Goal: Task Accomplishment & Management: Use online tool/utility

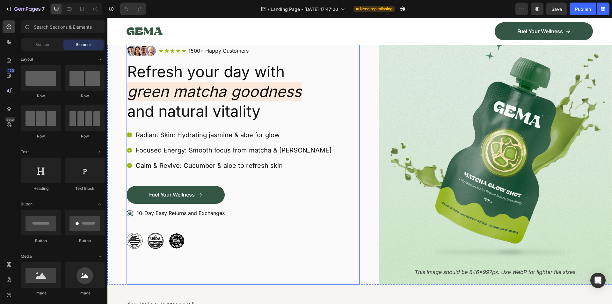
scroll to position [64, 0]
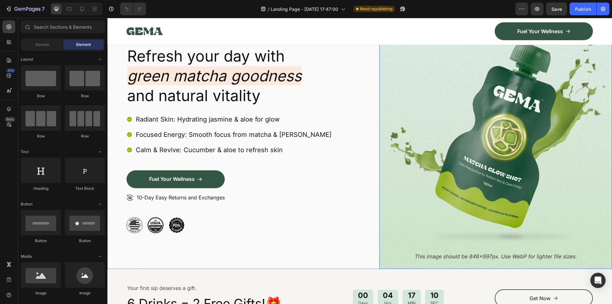
click at [519, 261] on img at bounding box center [495, 131] width 233 height 275
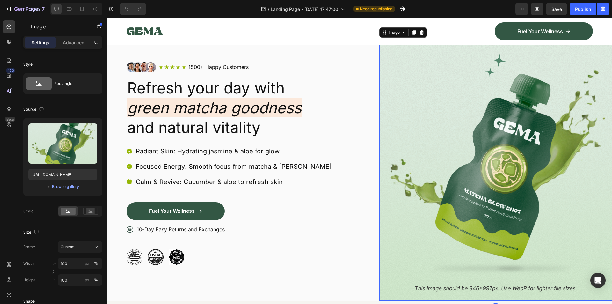
scroll to position [0, 0]
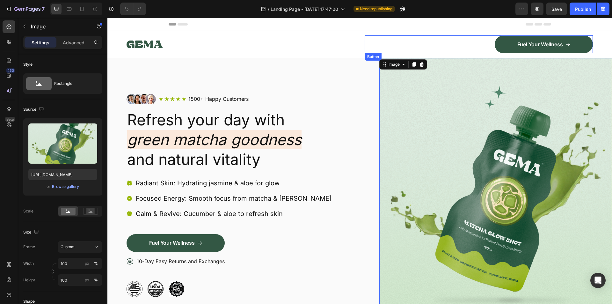
click at [416, 40] on div "Fuel Your Wellness Button" at bounding box center [479, 44] width 229 height 18
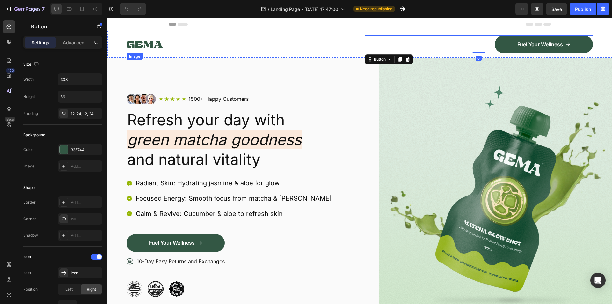
click at [302, 41] on div at bounding box center [241, 44] width 229 height 17
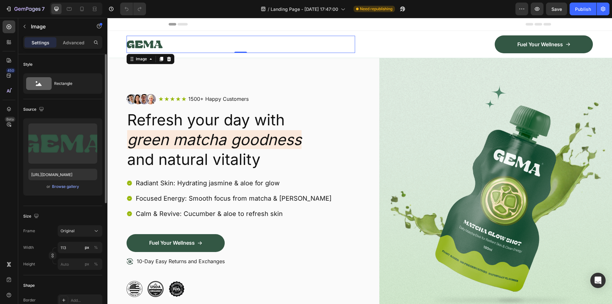
click at [100, 107] on div "Source" at bounding box center [62, 109] width 79 height 10
click at [375, 138] on div "Image Icon Icon Icon Icon Icon Icon List 1500+ Happy Customers Text Block Row R…" at bounding box center [359, 195] width 505 height 275
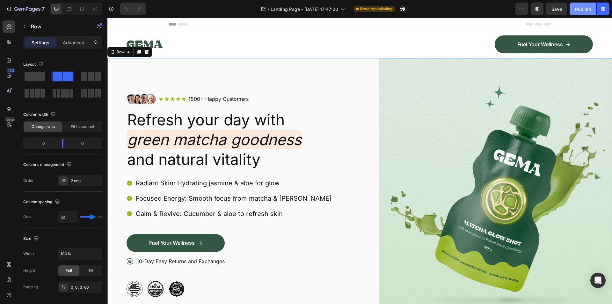
click at [579, 6] on div "Publish" at bounding box center [583, 9] width 16 height 7
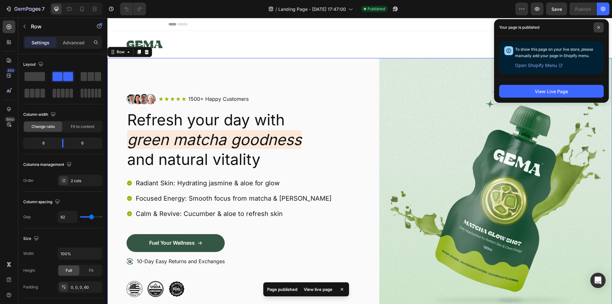
click at [598, 28] on icon at bounding box center [598, 27] width 3 height 3
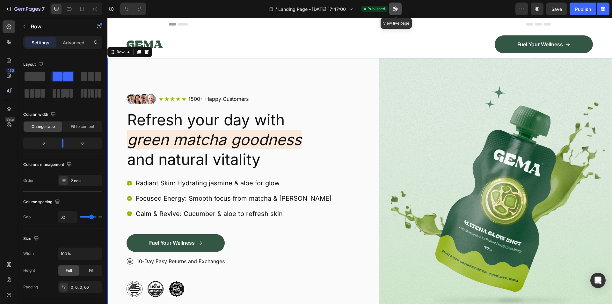
click at [394, 9] on icon "button" at bounding box center [395, 9] width 6 height 6
click at [320, 85] on div "Image Icon Icon Icon Icon Icon Icon List 1500+ Happy Customers Text Block Row R…" at bounding box center [243, 195] width 233 height 274
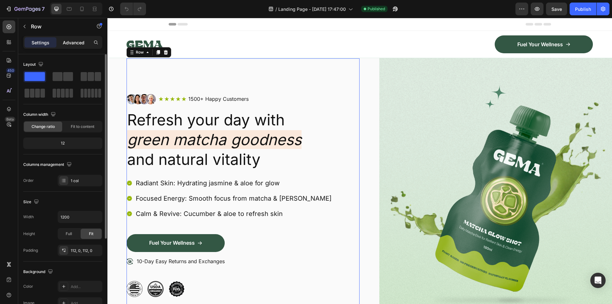
click at [78, 46] on p "Advanced" at bounding box center [74, 42] width 22 height 7
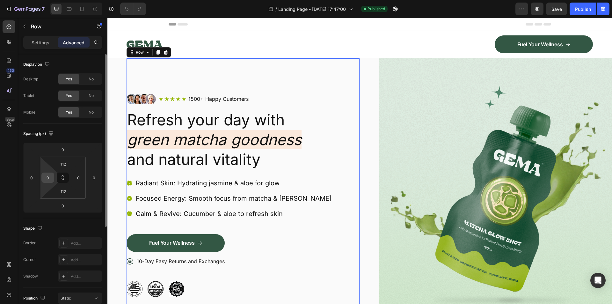
click at [50, 177] on input "0" at bounding box center [48, 178] width 10 height 10
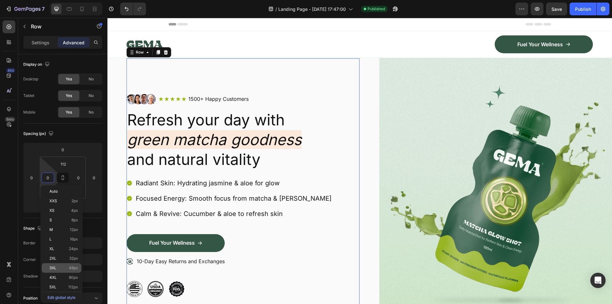
click at [71, 266] on div "3XL 48px" at bounding box center [62, 268] width 40 height 10
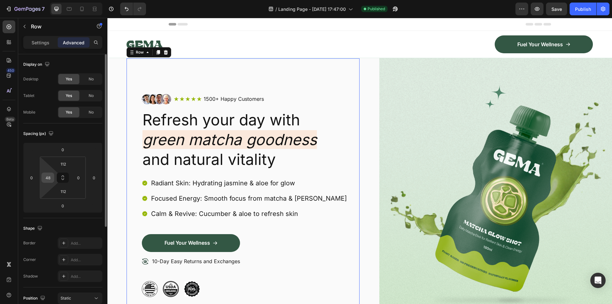
click at [50, 174] on input "48" at bounding box center [48, 178] width 10 height 10
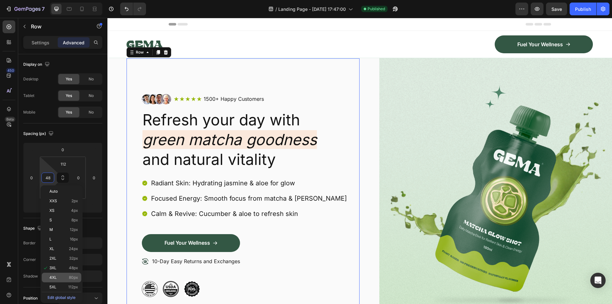
click at [71, 278] on span "80px" at bounding box center [73, 277] width 9 height 4
type input "80"
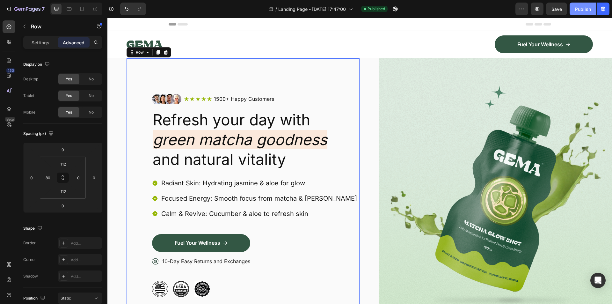
click at [590, 12] on div "Publish" at bounding box center [583, 9] width 16 height 7
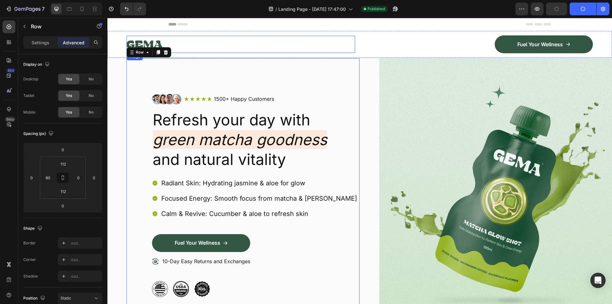
click at [336, 42] on div at bounding box center [241, 44] width 229 height 17
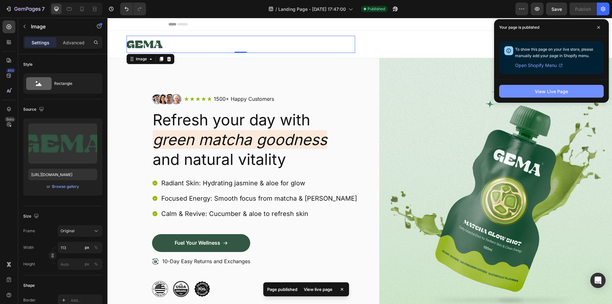
click at [532, 90] on button "View Live Page" at bounding box center [551, 91] width 105 height 13
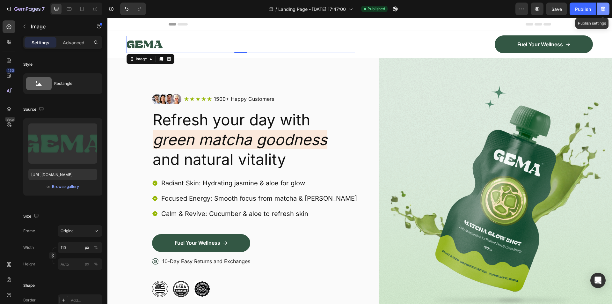
click at [605, 8] on icon "button" at bounding box center [603, 9] width 6 height 6
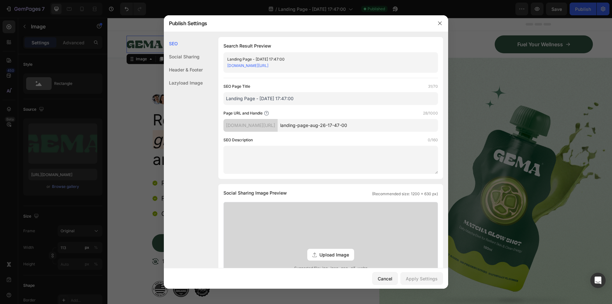
click at [467, 26] on div at bounding box center [306, 152] width 612 height 304
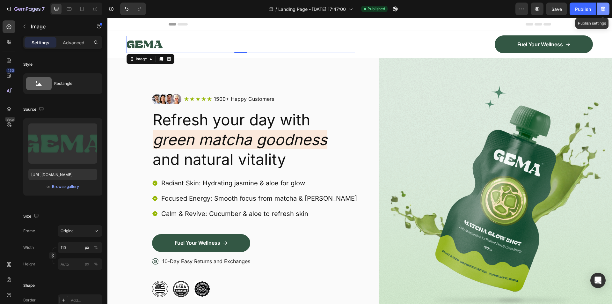
click at [603, 11] on icon "button" at bounding box center [603, 9] width 6 height 6
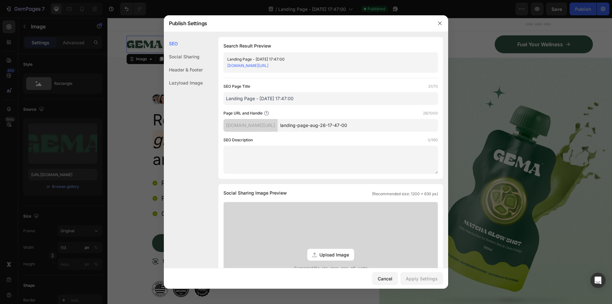
click at [344, 126] on input "landing-page-aug-26-17-47-00" at bounding box center [358, 125] width 160 height 13
click at [331, 126] on input "landing-page-aug-26-17-47-00" at bounding box center [358, 125] width 160 height 13
click at [436, 24] on button "button" at bounding box center [440, 23] width 10 height 10
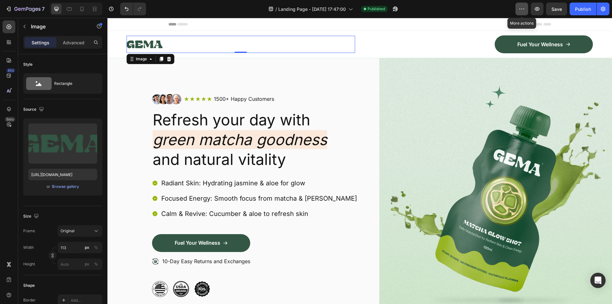
click at [519, 9] on icon "button" at bounding box center [522, 9] width 6 height 6
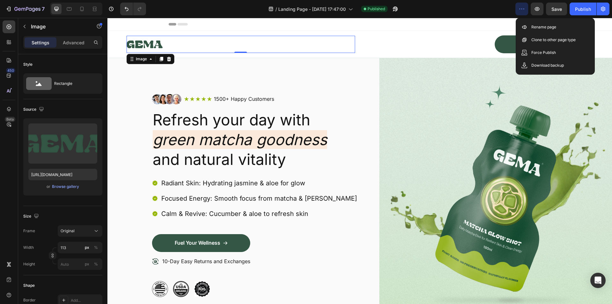
click at [481, 31] on div "Header" at bounding box center [359, 24] width 505 height 13
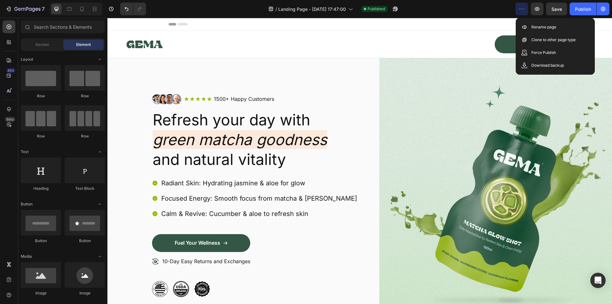
click at [520, 5] on button "button" at bounding box center [522, 9] width 13 height 13
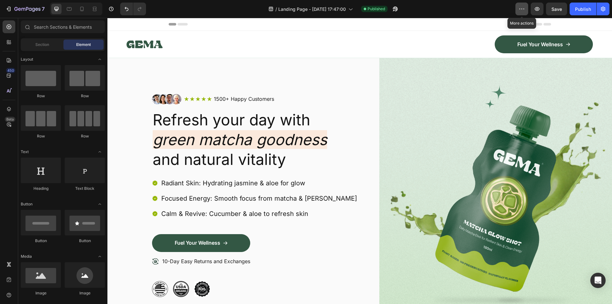
click at [520, 5] on button "button" at bounding box center [522, 9] width 13 height 13
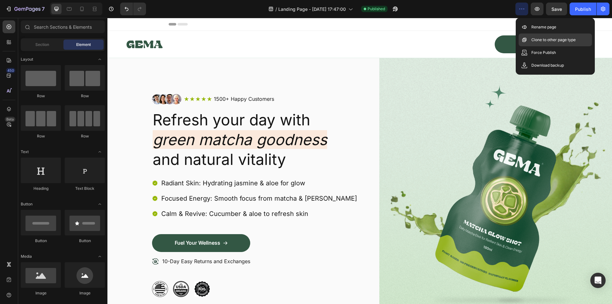
click at [544, 40] on p "Clone to other page type" at bounding box center [554, 40] width 44 height 6
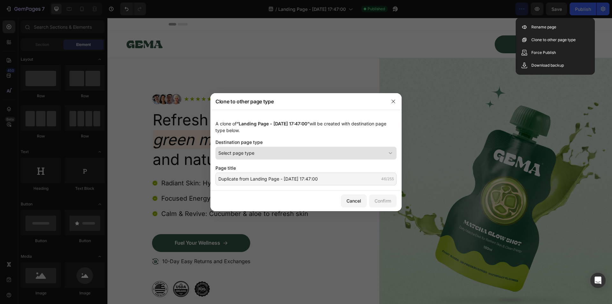
click at [262, 151] on div "Select page type" at bounding box center [302, 153] width 168 height 7
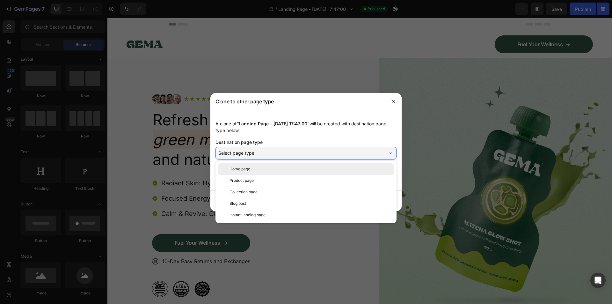
click at [260, 169] on div "Home page" at bounding box center [311, 169] width 162 height 6
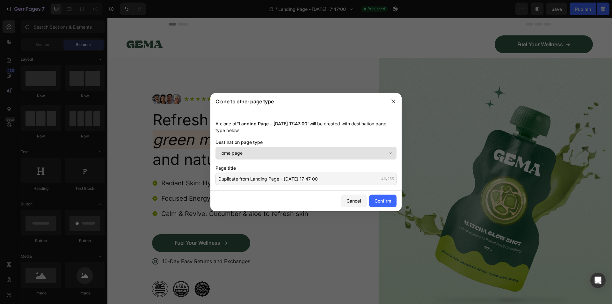
click at [270, 154] on div "Home page" at bounding box center [302, 153] width 168 height 7
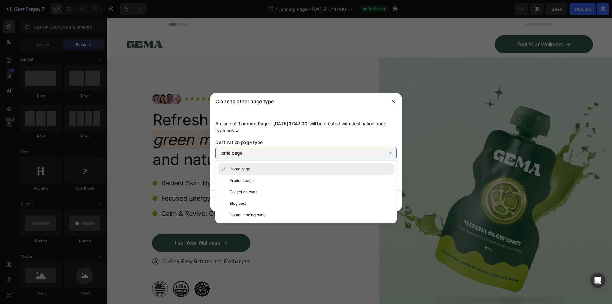
click at [258, 169] on div "Home page" at bounding box center [311, 169] width 162 height 6
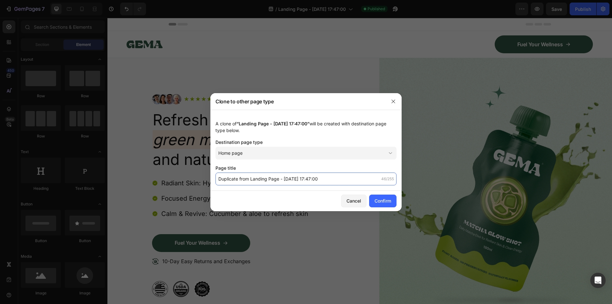
click at [306, 179] on input "Duplicate from Landing Page - Aug 26, 17:47:00" at bounding box center [306, 178] width 181 height 13
click at [323, 180] on input "Duplicate from Landing Page - Aug 26, 17:47:00" at bounding box center [306, 178] width 181 height 13
click at [309, 182] on input "Duplicate from Landing Page - Aug 26, 17:47:00" at bounding box center [306, 178] width 181 height 13
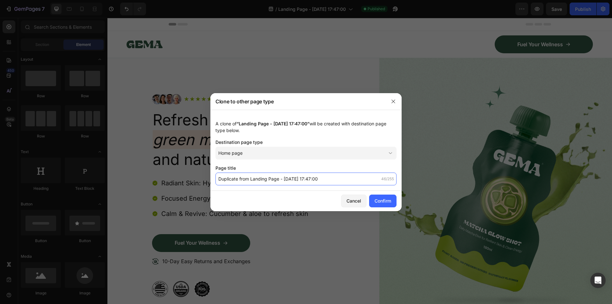
click at [309, 182] on input "Duplicate from Landing Page - Aug 26, 17:47:00" at bounding box center [306, 178] width 181 height 13
click at [395, 97] on button "button" at bounding box center [393, 101] width 10 height 10
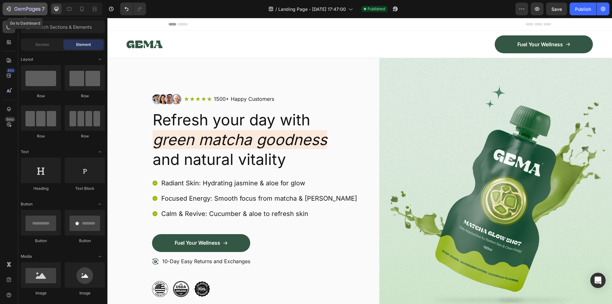
click at [21, 10] on icon "button" at bounding box center [23, 9] width 4 height 3
click at [12, 10] on div "7" at bounding box center [24, 9] width 39 height 8
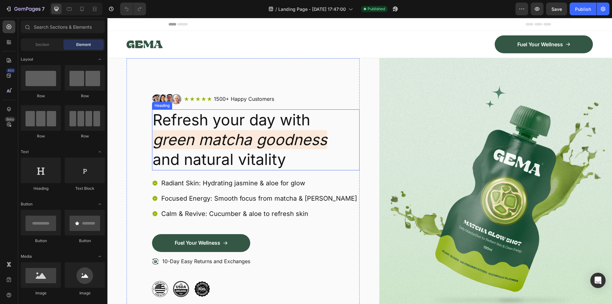
click at [276, 121] on h2 "Refresh your day with green matcha goodness and natural vitality" at bounding box center [256, 139] width 208 height 61
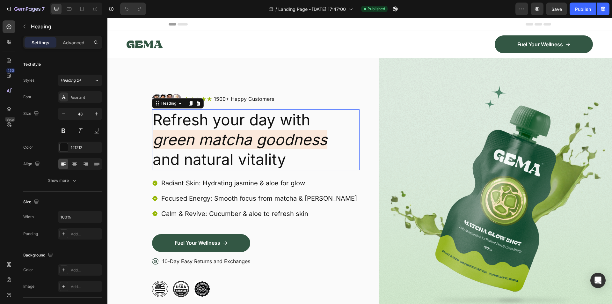
click at [291, 122] on p "Refresh your day with green matcha goodness and natural vitality" at bounding box center [256, 140] width 206 height 60
click at [275, 162] on p "Refresh your day with green matcha goodness and natural vitality" at bounding box center [256, 140] width 206 height 60
click at [315, 159] on p "Refresh your day with green matcha goodness and natural vitality" at bounding box center [256, 140] width 206 height 60
click at [264, 141] on icon "green matcha goodness" at bounding box center [240, 139] width 174 height 19
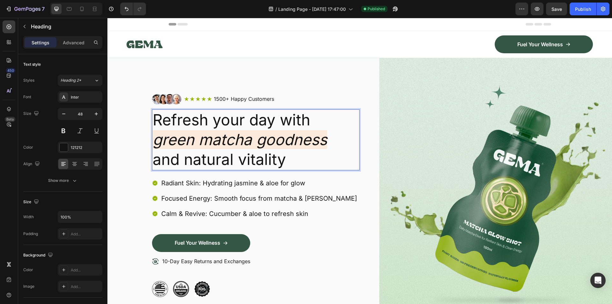
click at [283, 137] on icon "green matcha goodness" at bounding box center [240, 139] width 174 height 19
click at [325, 216] on p "Calm & Revive: Cucumber & aloe to refresh skin" at bounding box center [259, 213] width 196 height 8
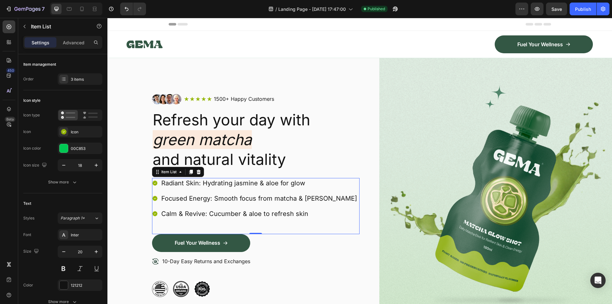
click at [219, 24] on div "Header" at bounding box center [360, 24] width 383 height 13
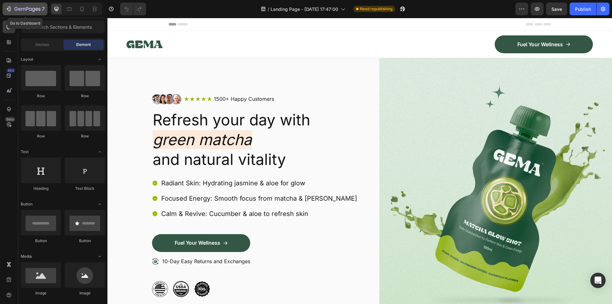
click at [7, 8] on icon "button" at bounding box center [8, 9] width 6 height 6
